Goal: Find contact information: Find contact information

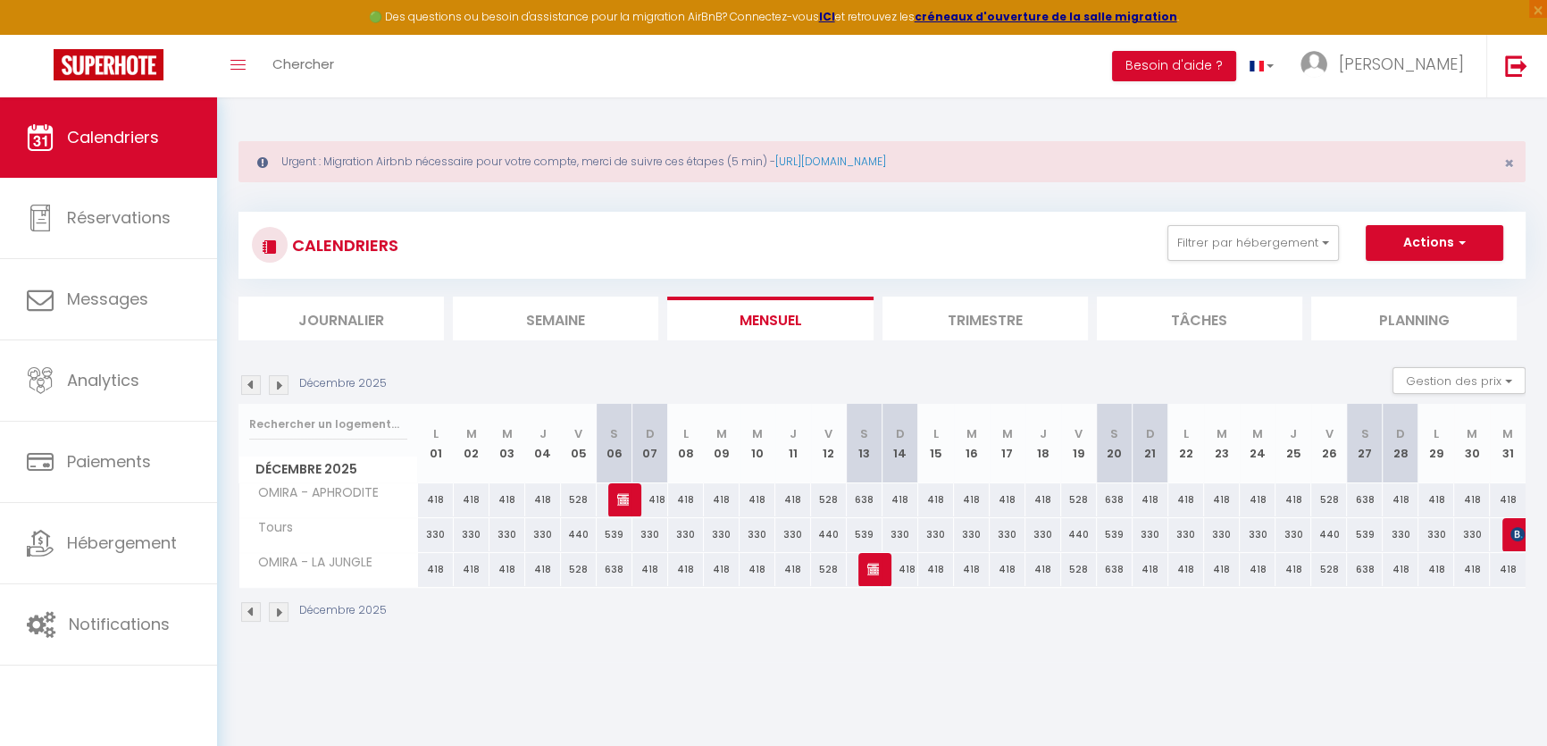
click at [247, 383] on img at bounding box center [251, 385] width 20 height 20
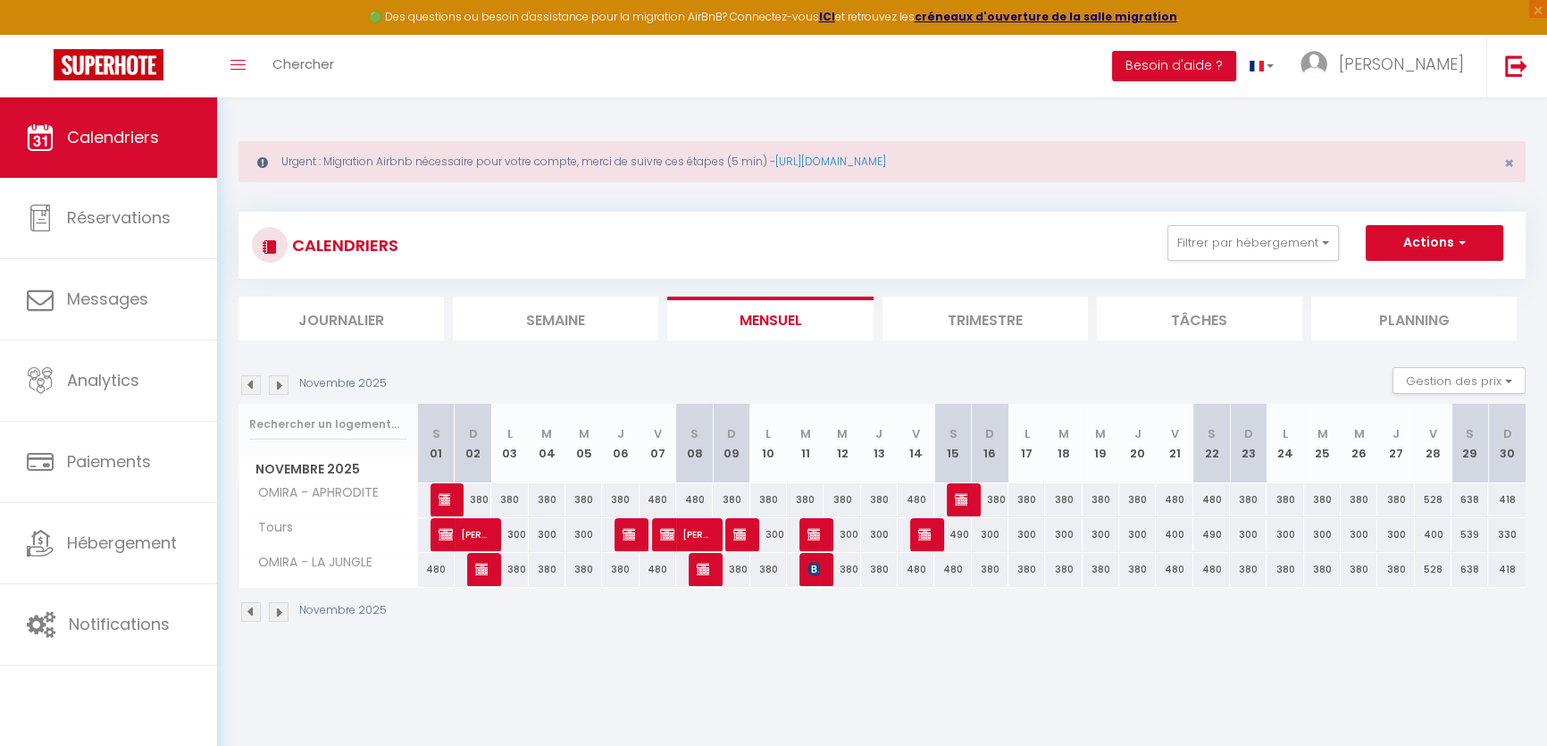
click at [247, 382] on img at bounding box center [251, 385] width 20 height 20
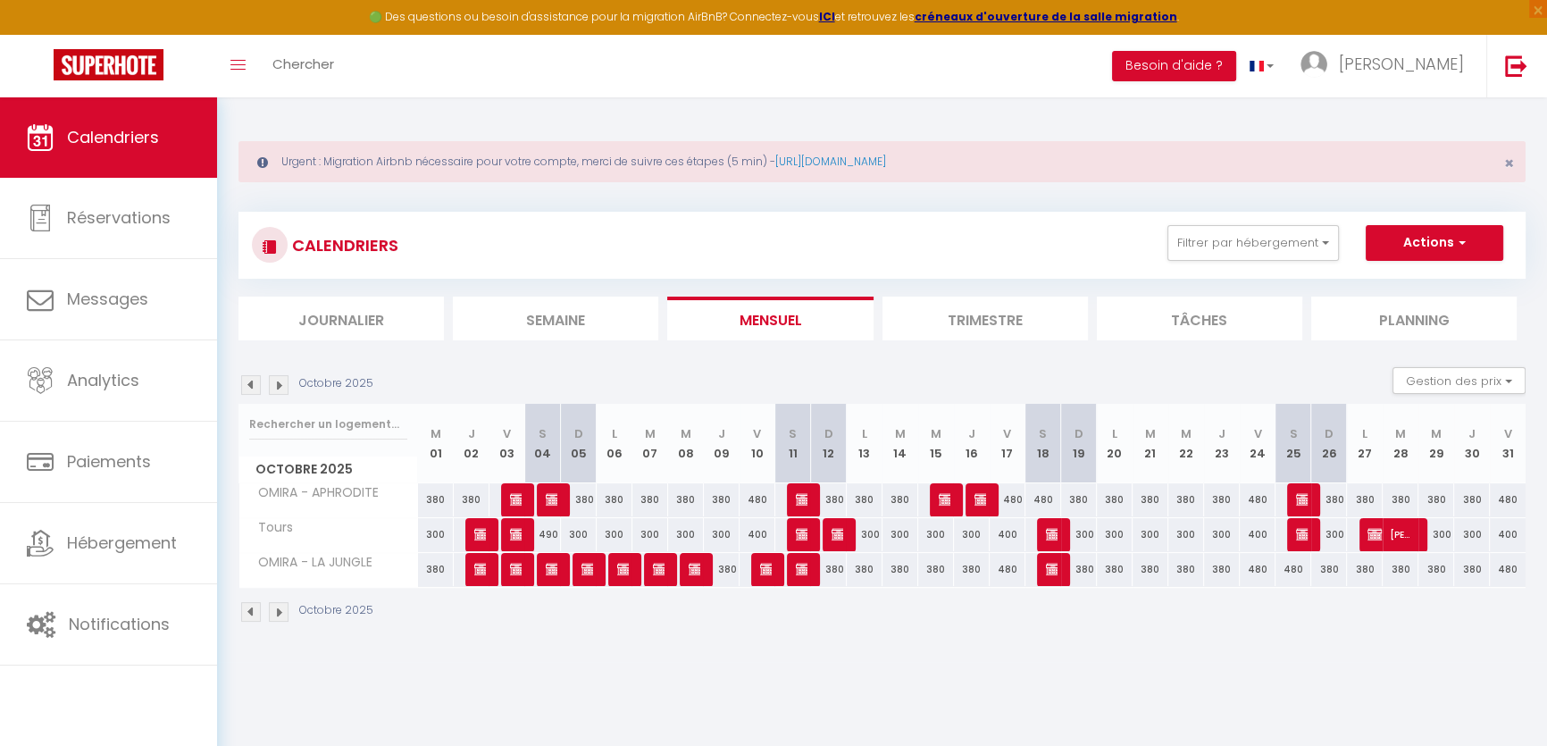
click at [259, 379] on img at bounding box center [251, 385] width 20 height 20
select select "KO"
select select "0"
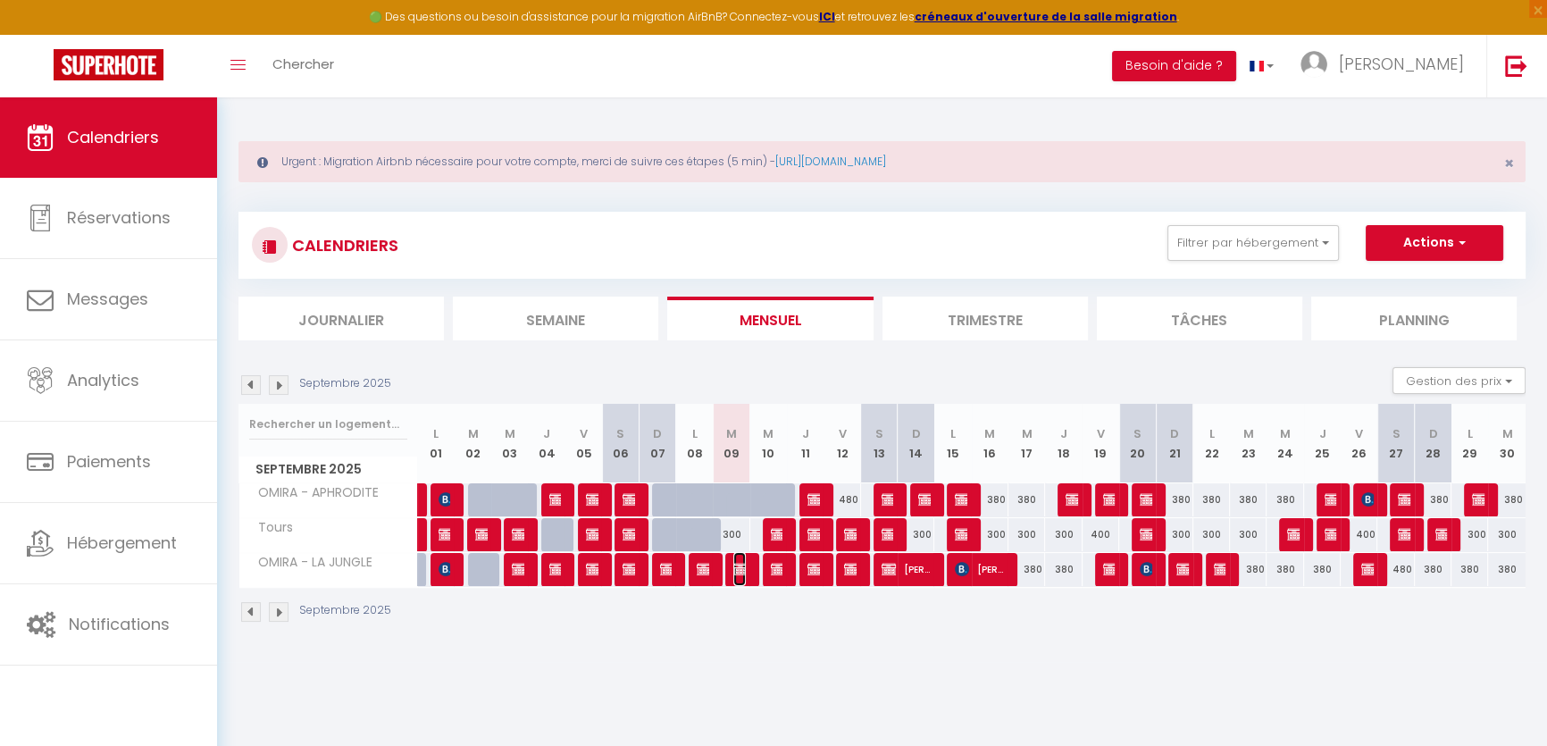
click at [741, 568] on img at bounding box center [740, 569] width 14 height 14
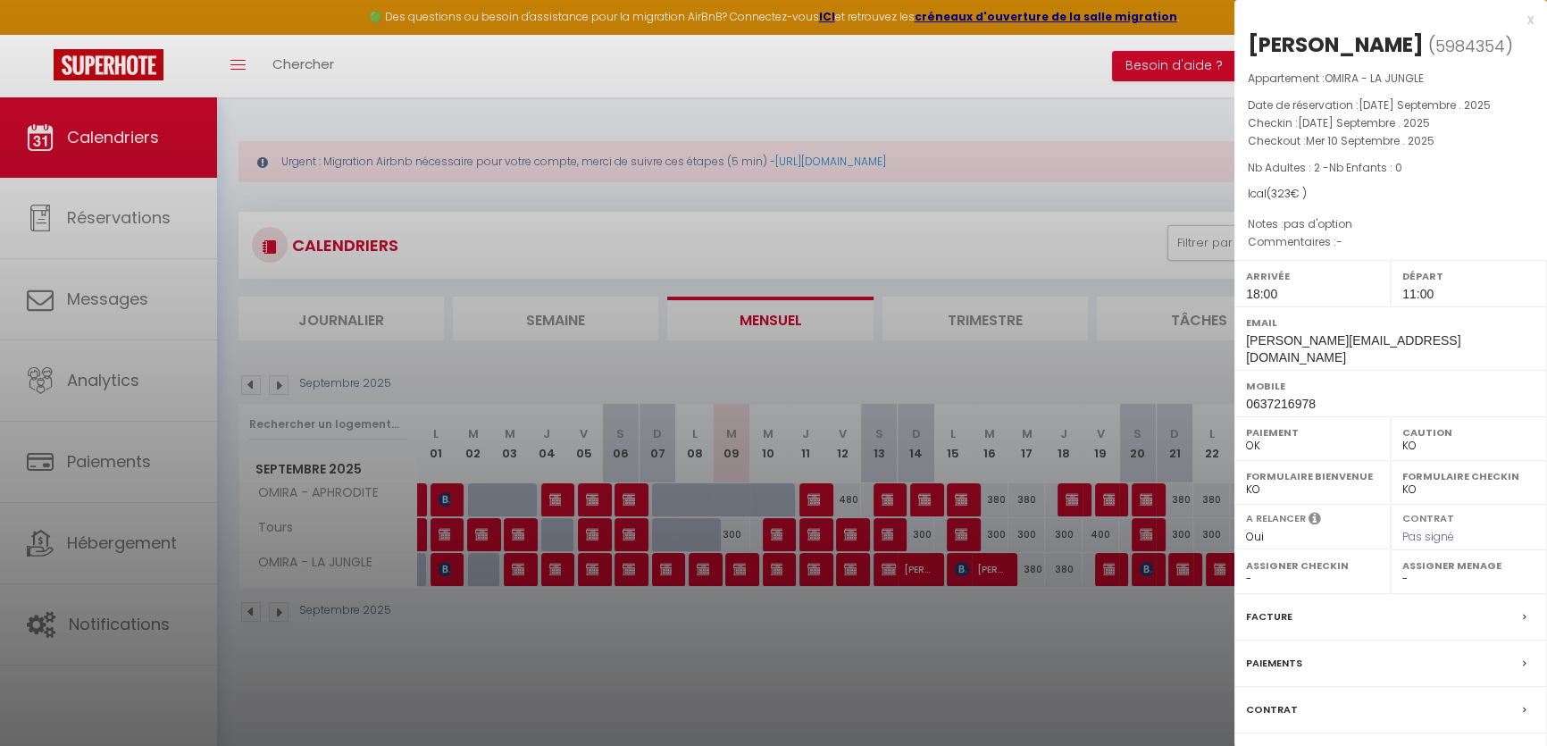
drag, startPoint x: 1393, startPoint y: 352, endPoint x: 1393, endPoint y: 364, distance: 12.5
click at [1393, 364] on div "Email [PERSON_NAME][EMAIL_ADDRESS][DOMAIN_NAME]" at bounding box center [1390, 337] width 313 height 63
copy div "[PERSON_NAME][EMAIL_ADDRESS][DOMAIN_NAME]"
